Goal: Manage account settings

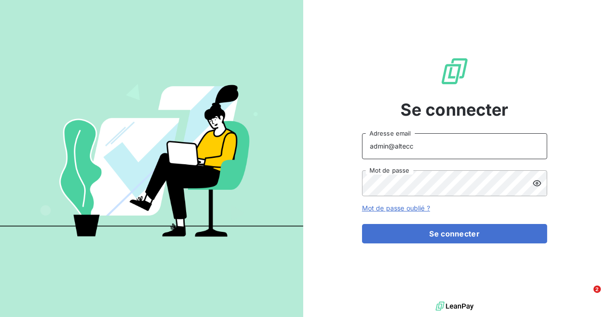
click at [437, 153] on input "admin@altecc" at bounding box center [454, 146] width 185 height 26
click at [421, 146] on input "admin@bpa" at bounding box center [454, 146] width 185 height 26
click at [362, 224] on button "Se connecter" at bounding box center [454, 233] width 185 height 19
type input "admin@bpaexperts"
click at [362, 224] on button "Se connecter" at bounding box center [454, 233] width 185 height 19
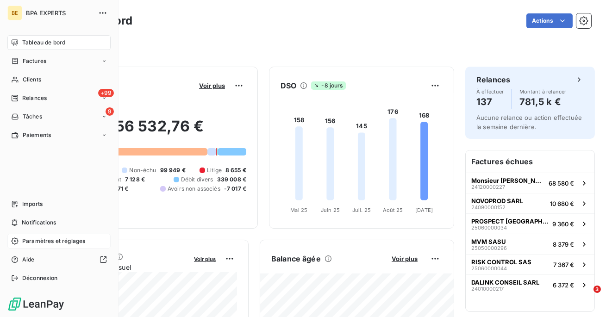
click at [48, 242] on span "Paramètres et réglages" at bounding box center [53, 241] width 63 height 8
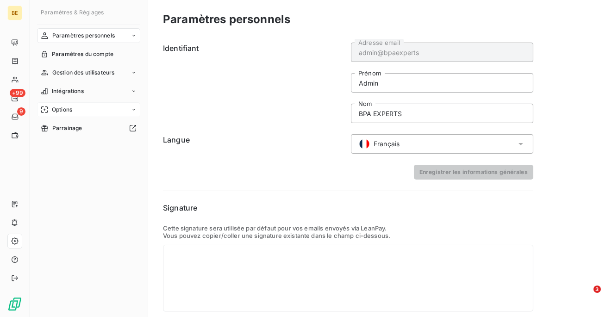
click at [66, 111] on span "Options" at bounding box center [62, 110] width 20 height 8
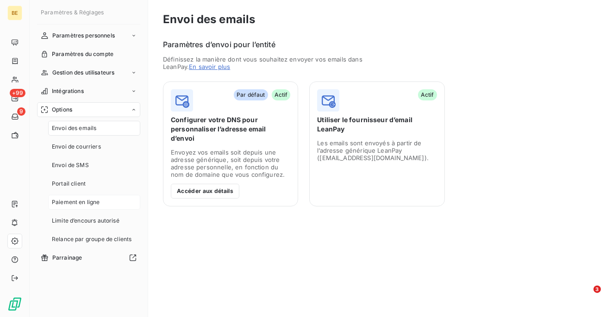
click at [90, 199] on span "Paiement en ligne" at bounding box center [76, 202] width 48 height 8
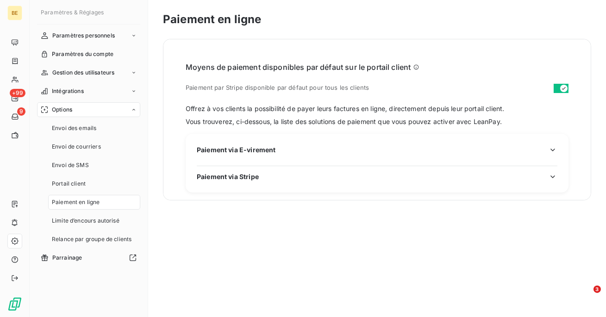
click at [249, 146] on span "Paiement via E-virement" at bounding box center [236, 150] width 79 height 10
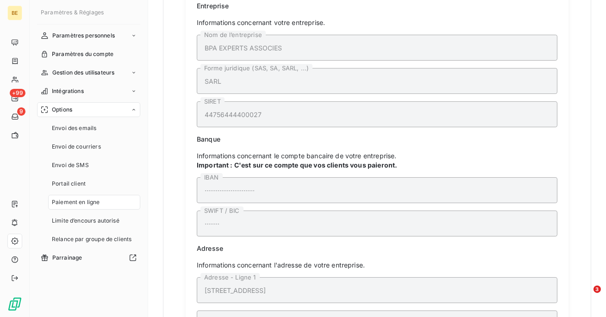
scroll to position [164, 0]
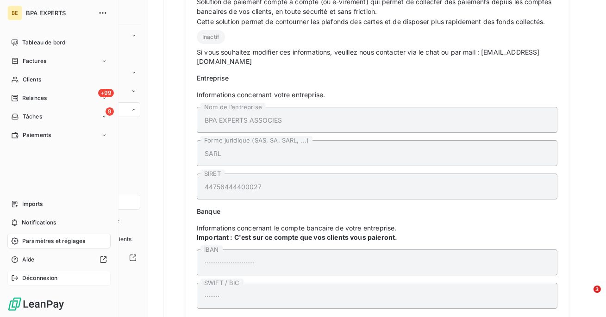
click at [34, 278] on span "Déconnexion" at bounding box center [40, 278] width 36 height 8
